Goal: Find specific page/section: Find specific page/section

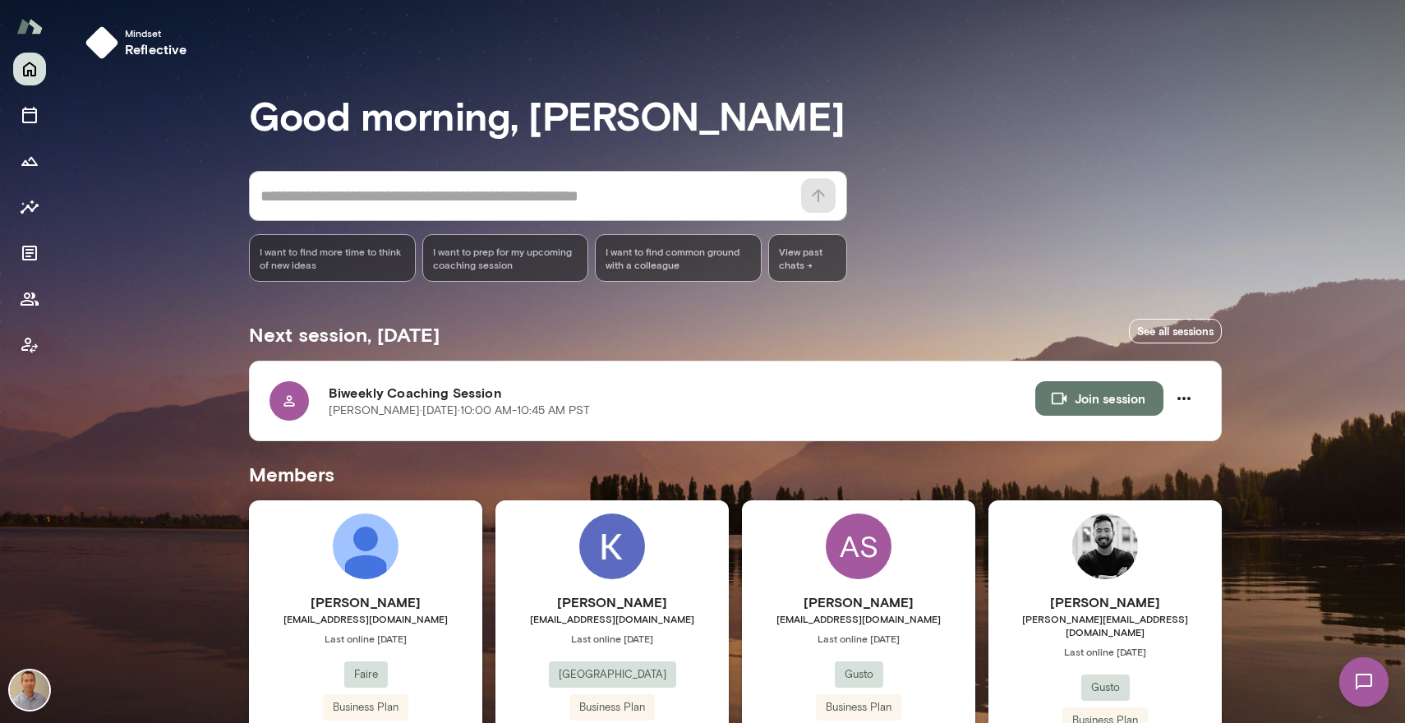
click at [285, 619] on span "[EMAIL_ADDRESS][DOMAIN_NAME]" at bounding box center [365, 618] width 233 height 13
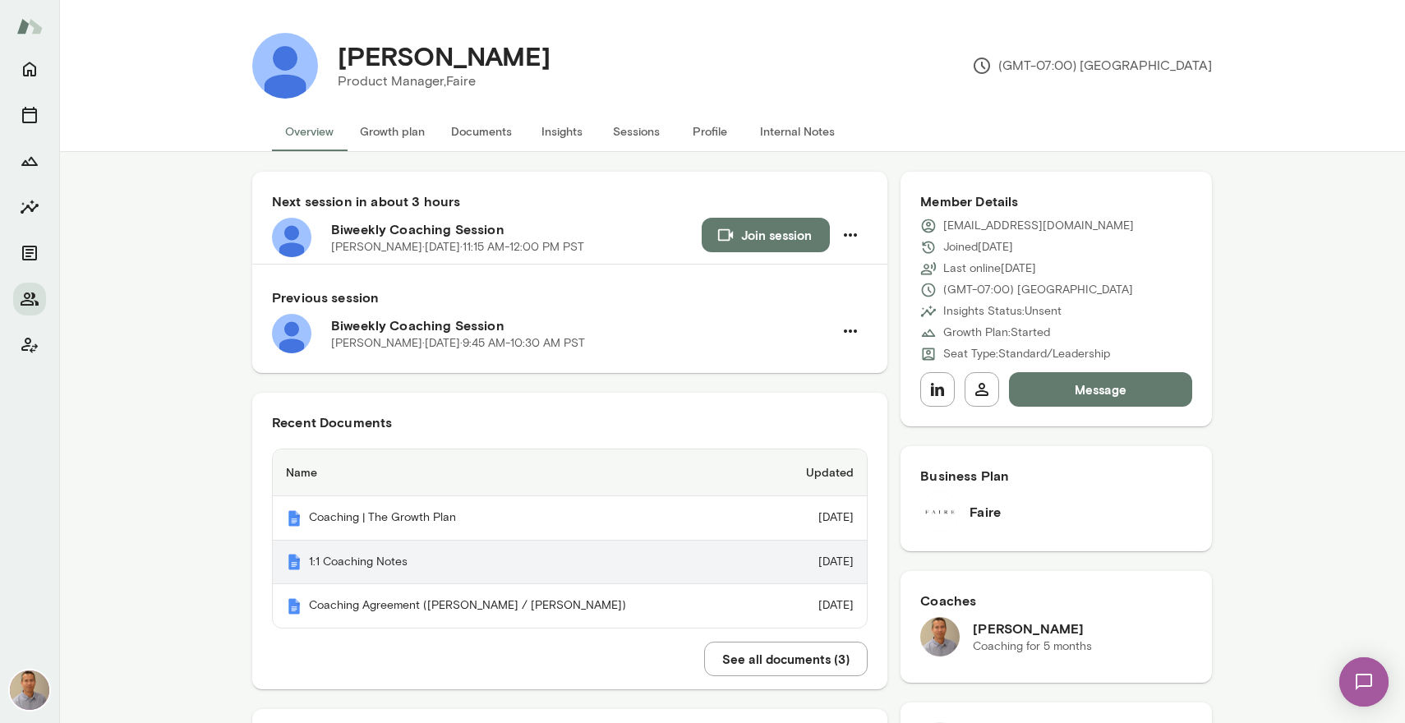
click at [320, 569] on th "1:1 Coaching Notes" at bounding box center [520, 562] width 494 height 44
